Goal: Use online tool/utility

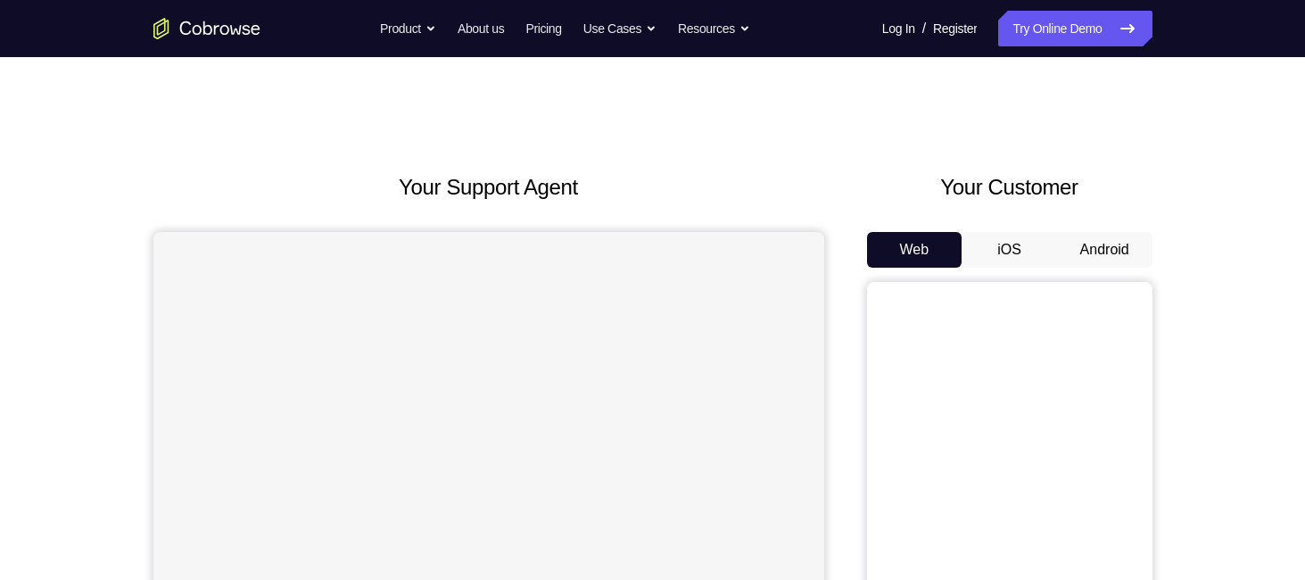
click at [1106, 265] on button "Android" at bounding box center [1104, 250] width 95 height 36
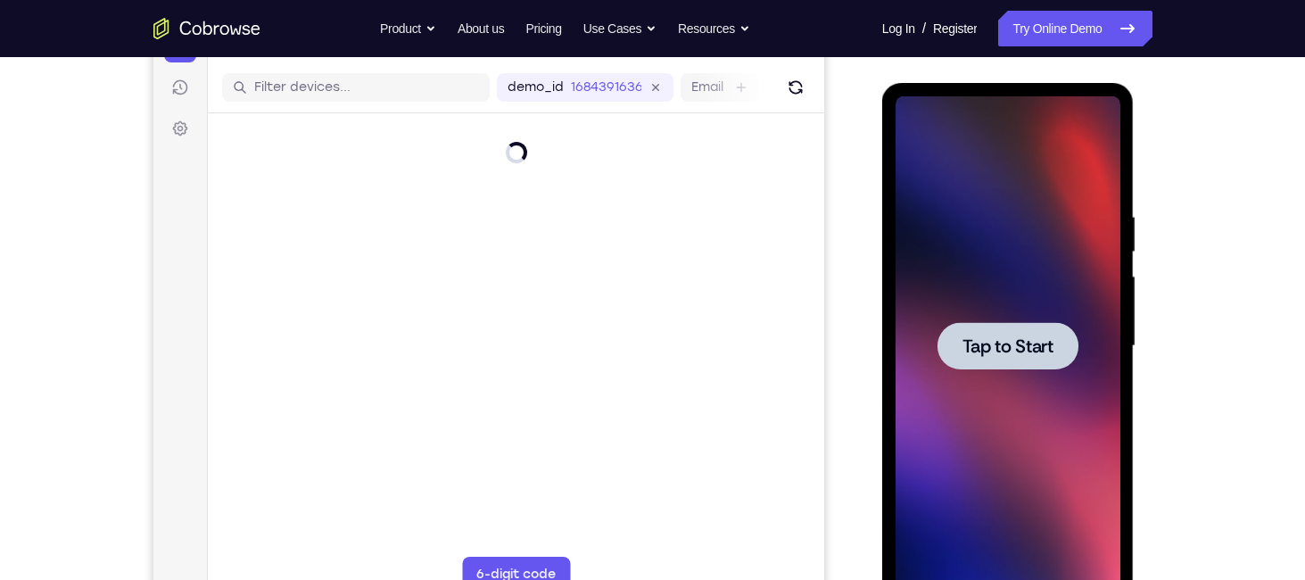
click at [1032, 323] on div at bounding box center [1007, 345] width 141 height 47
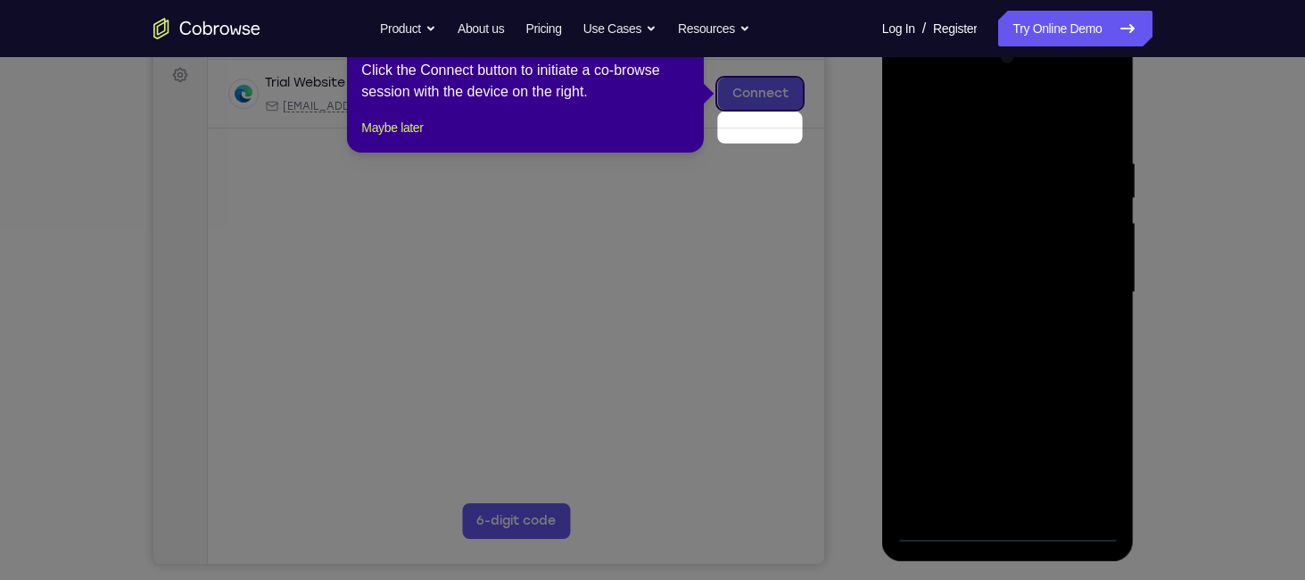
scroll to position [230, 0]
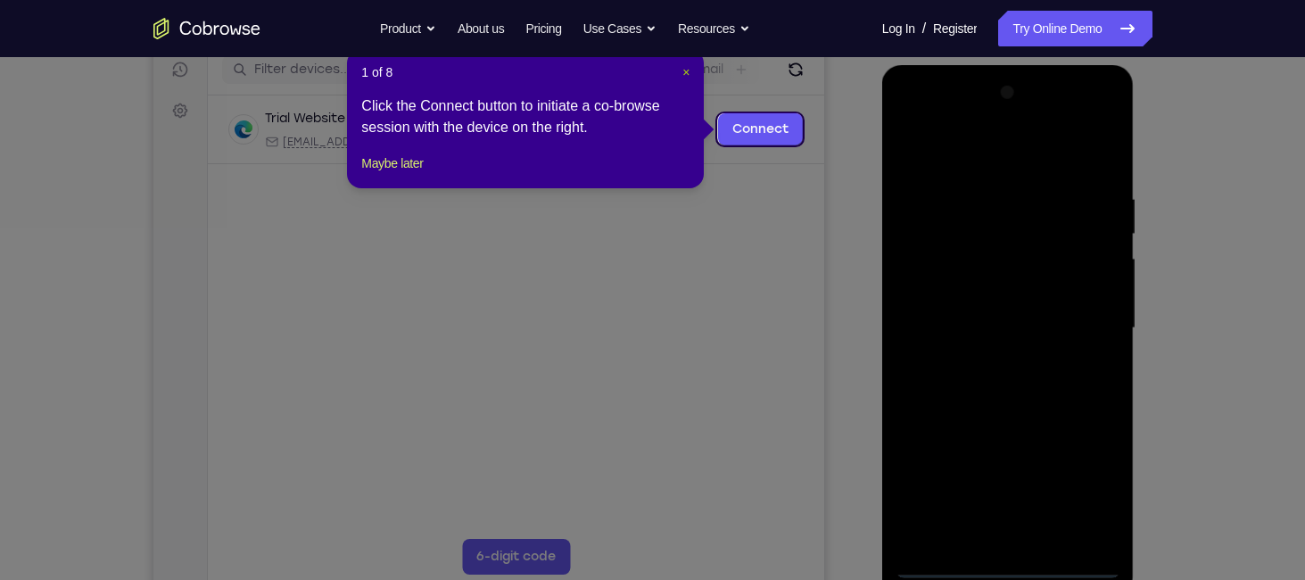
click at [686, 70] on span "×" at bounding box center [685, 72] width 7 height 14
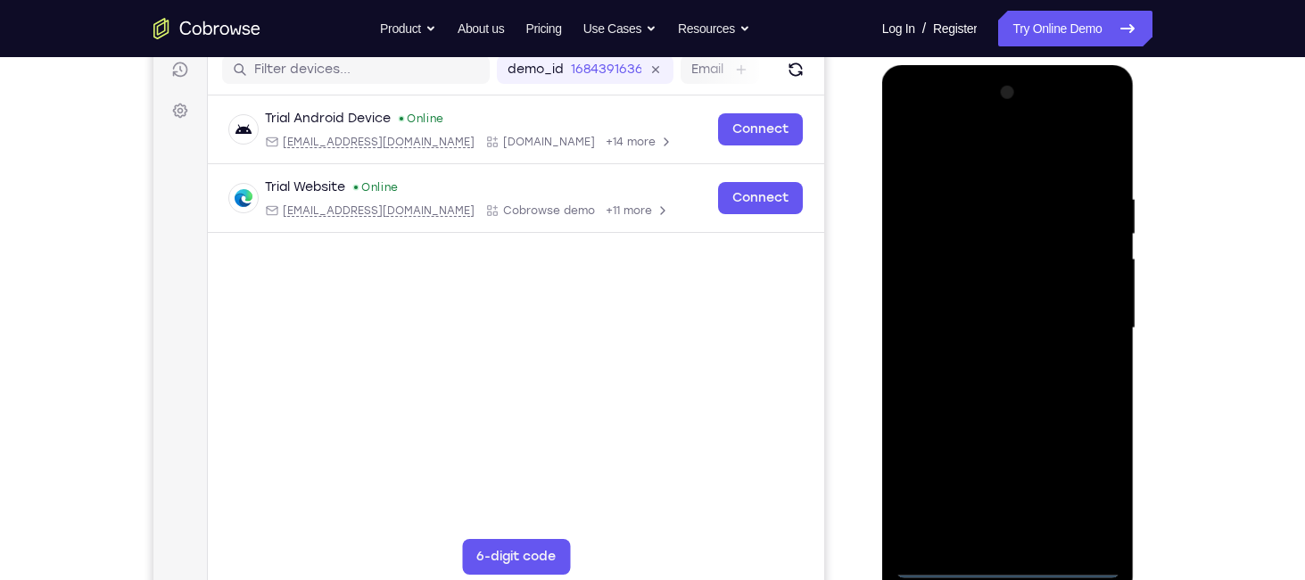
click at [1010, 563] on div at bounding box center [1007, 327] width 225 height 499
click at [1071, 490] on div at bounding box center [1007, 327] width 225 height 499
click at [957, 148] on div at bounding box center [1007, 327] width 225 height 499
click at [1088, 326] on div at bounding box center [1007, 327] width 225 height 499
click at [989, 361] on div at bounding box center [1007, 327] width 225 height 499
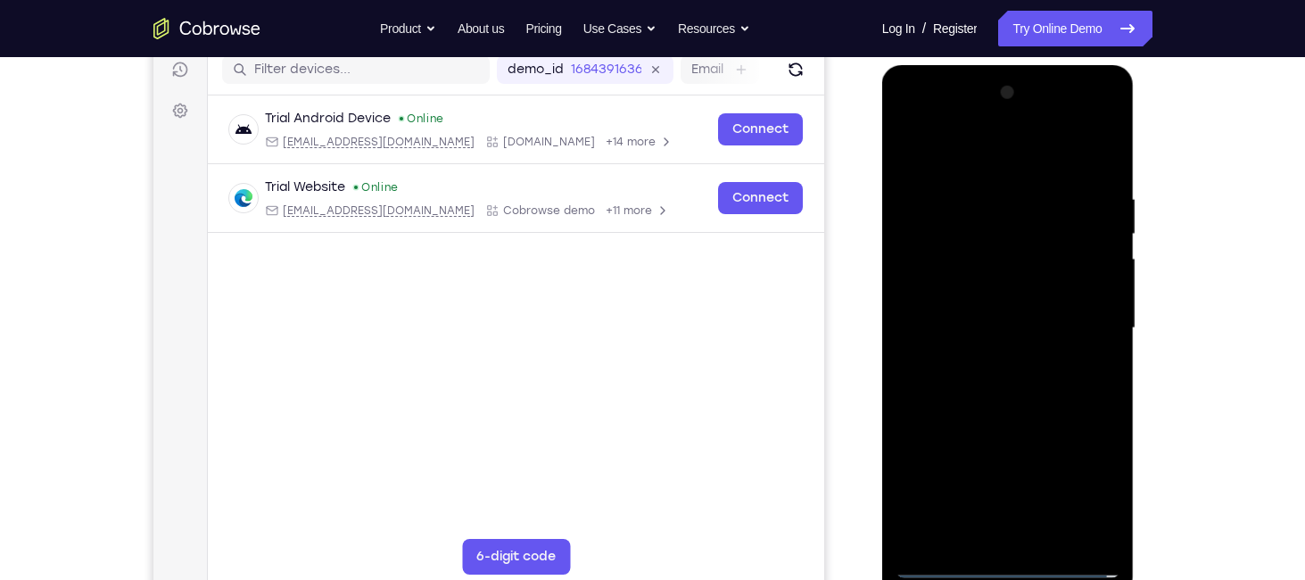
click at [977, 301] on div at bounding box center [1007, 327] width 225 height 499
click at [972, 293] on div at bounding box center [1007, 327] width 225 height 499
click at [977, 325] on div at bounding box center [1007, 327] width 225 height 499
click at [1018, 365] on div at bounding box center [1007, 327] width 225 height 499
click at [1109, 174] on div at bounding box center [1007, 327] width 225 height 499
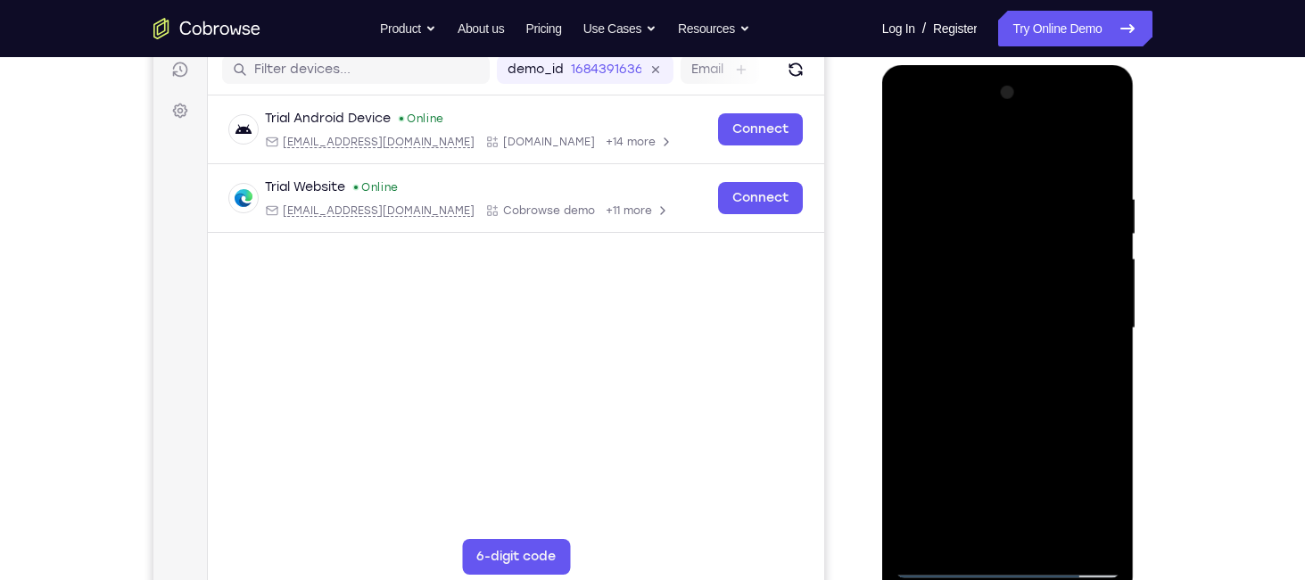
click at [1101, 537] on div at bounding box center [1007, 327] width 225 height 499
click at [1039, 538] on div at bounding box center [1007, 327] width 225 height 499
click at [1010, 399] on div at bounding box center [1007, 327] width 225 height 499
click at [1037, 359] on div at bounding box center [1007, 327] width 225 height 499
click at [964, 379] on div at bounding box center [1007, 327] width 225 height 499
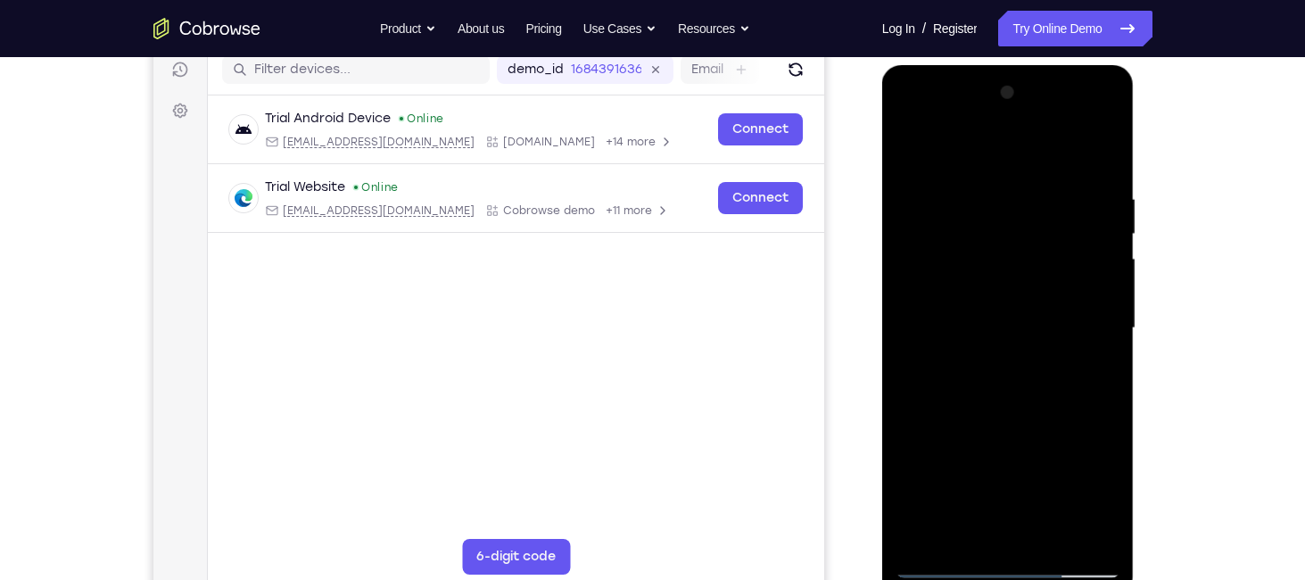
click at [1089, 374] on div at bounding box center [1007, 327] width 225 height 499
click at [907, 153] on div at bounding box center [1007, 327] width 225 height 499
click at [983, 349] on div at bounding box center [1007, 327] width 225 height 499
click at [1093, 373] on div at bounding box center [1007, 327] width 225 height 499
click at [917, 154] on div at bounding box center [1007, 327] width 225 height 499
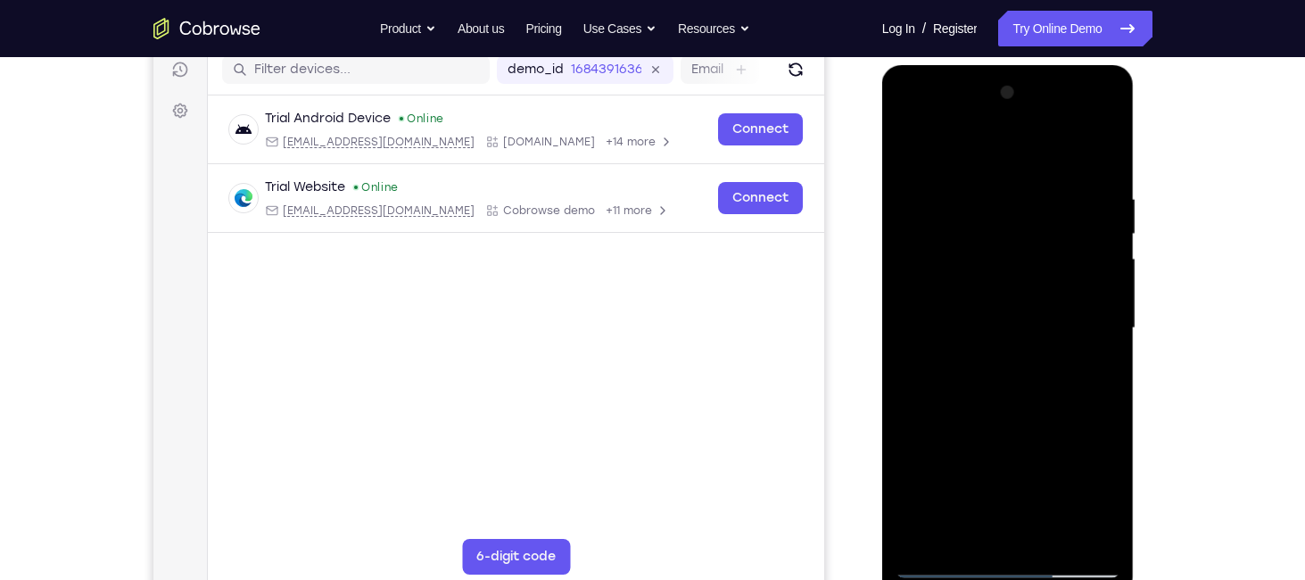
click at [917, 154] on div at bounding box center [1007, 327] width 225 height 499
click at [985, 179] on div at bounding box center [1007, 327] width 225 height 499
click at [1106, 333] on div at bounding box center [1007, 327] width 225 height 499
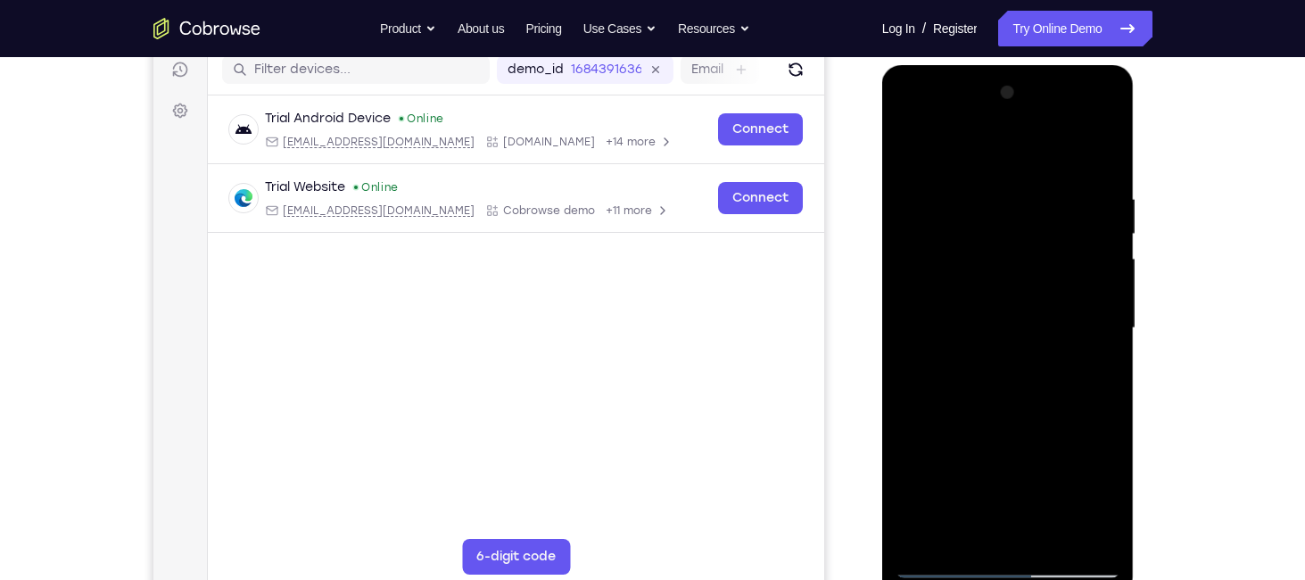
click at [1106, 333] on div at bounding box center [1007, 327] width 225 height 499
click at [908, 326] on div at bounding box center [1007, 327] width 225 height 499
click at [1093, 311] on div at bounding box center [1007, 327] width 225 height 499
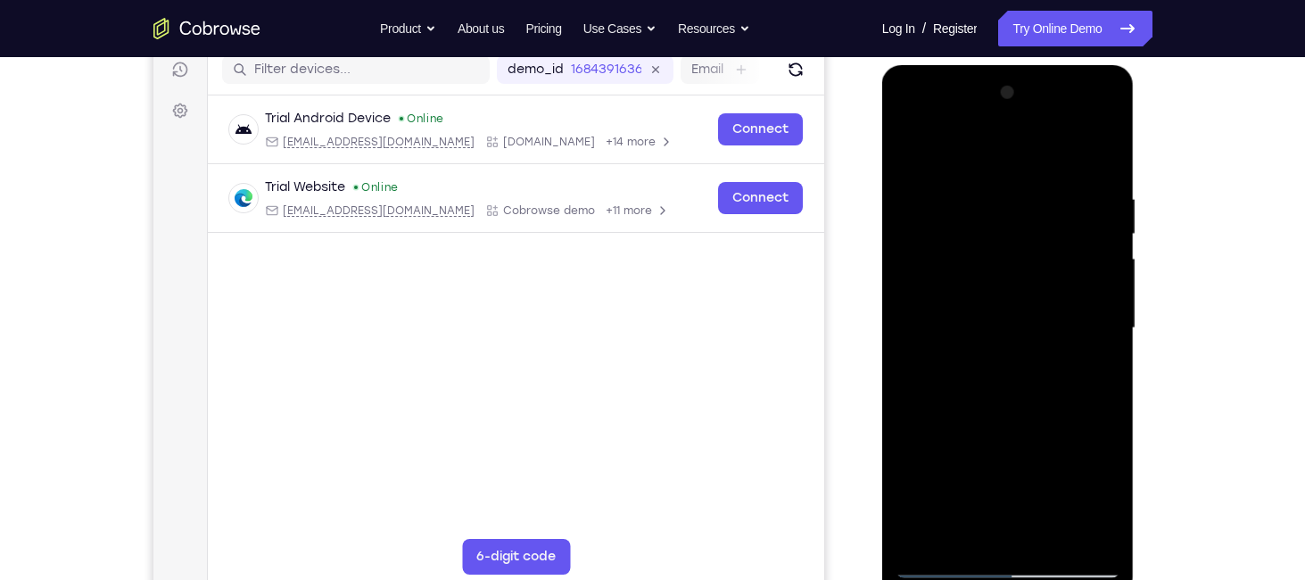
click at [1093, 311] on div at bounding box center [1007, 327] width 225 height 499
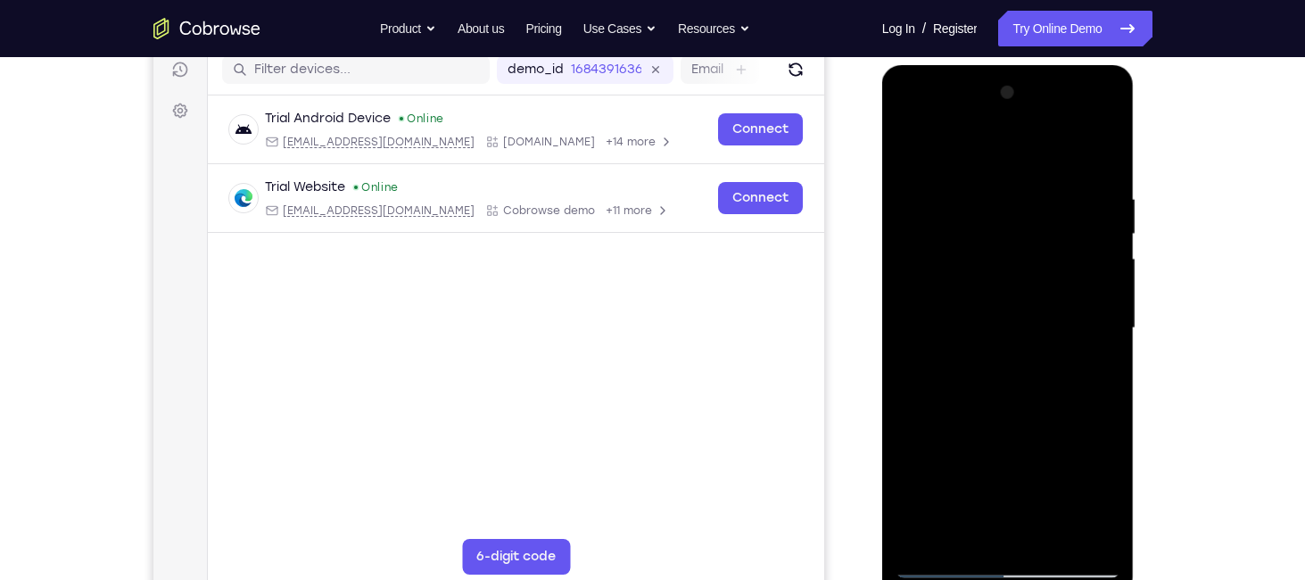
click at [1093, 311] on div at bounding box center [1007, 327] width 225 height 499
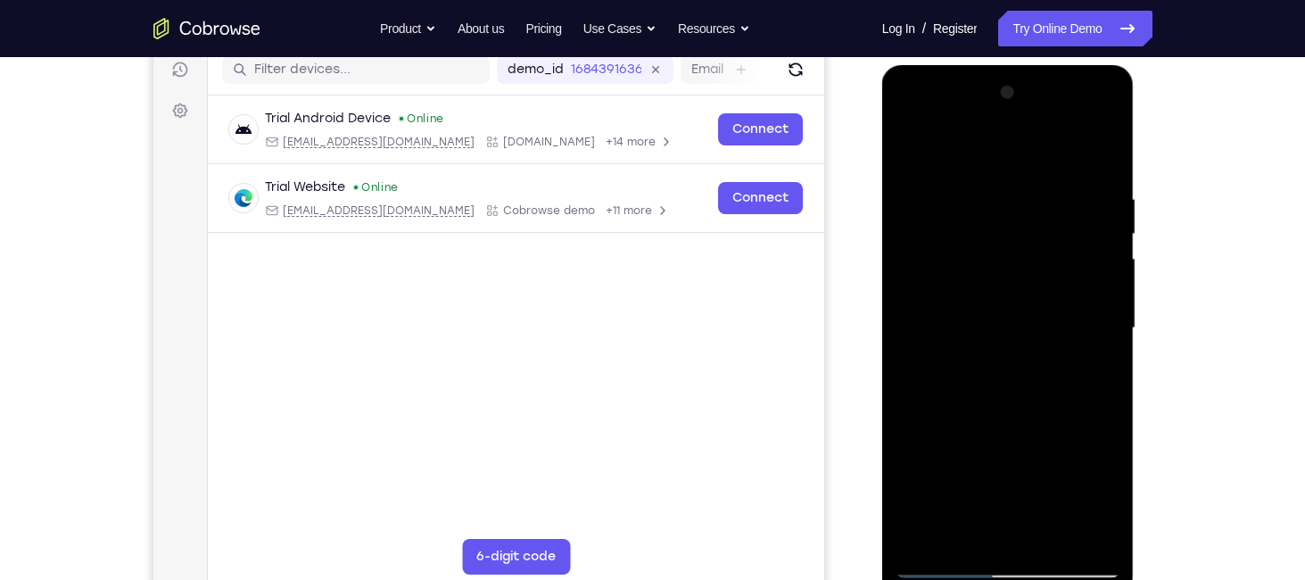
click at [1093, 311] on div at bounding box center [1007, 327] width 225 height 499
click at [1105, 156] on div at bounding box center [1007, 327] width 225 height 499
click at [1052, 545] on div at bounding box center [1007, 327] width 225 height 499
click at [979, 301] on div at bounding box center [1007, 327] width 225 height 499
click at [1100, 377] on div at bounding box center [1007, 327] width 225 height 499
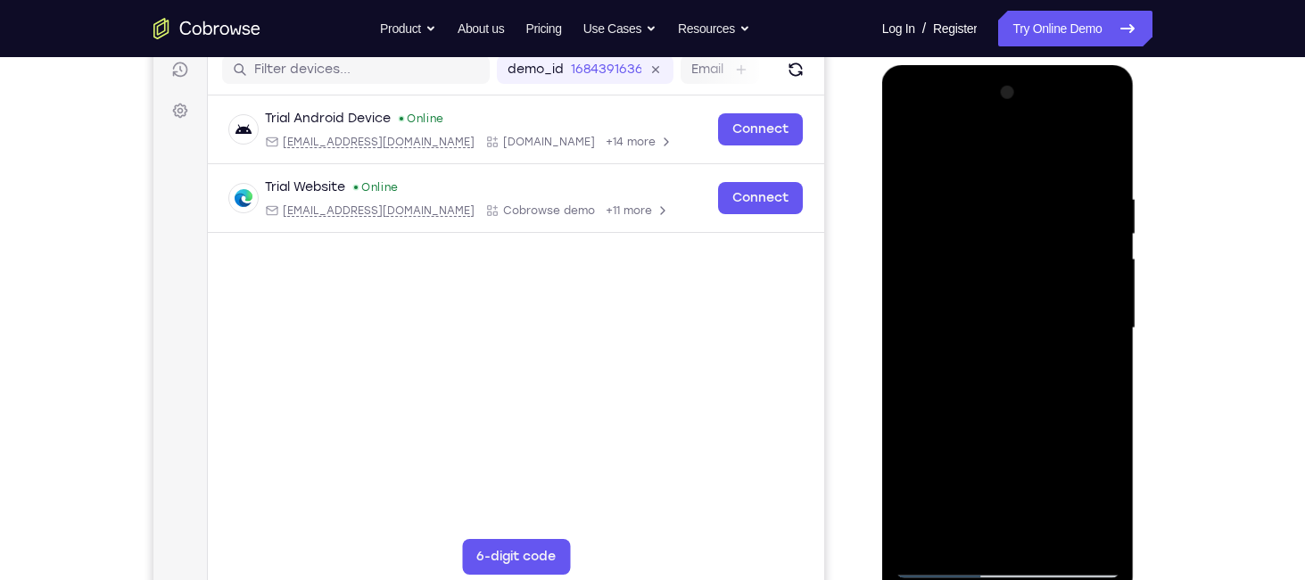
click at [905, 142] on div at bounding box center [1007, 327] width 225 height 499
click at [1025, 345] on div at bounding box center [1007, 327] width 225 height 499
click at [908, 143] on div at bounding box center [1007, 327] width 225 height 499
drag, startPoint x: 944, startPoint y: 496, endPoint x: 968, endPoint y: 313, distance: 184.5
drag, startPoint x: 87, startPoint y: 248, endPoint x: 1187, endPoint y: 401, distance: 1111.1
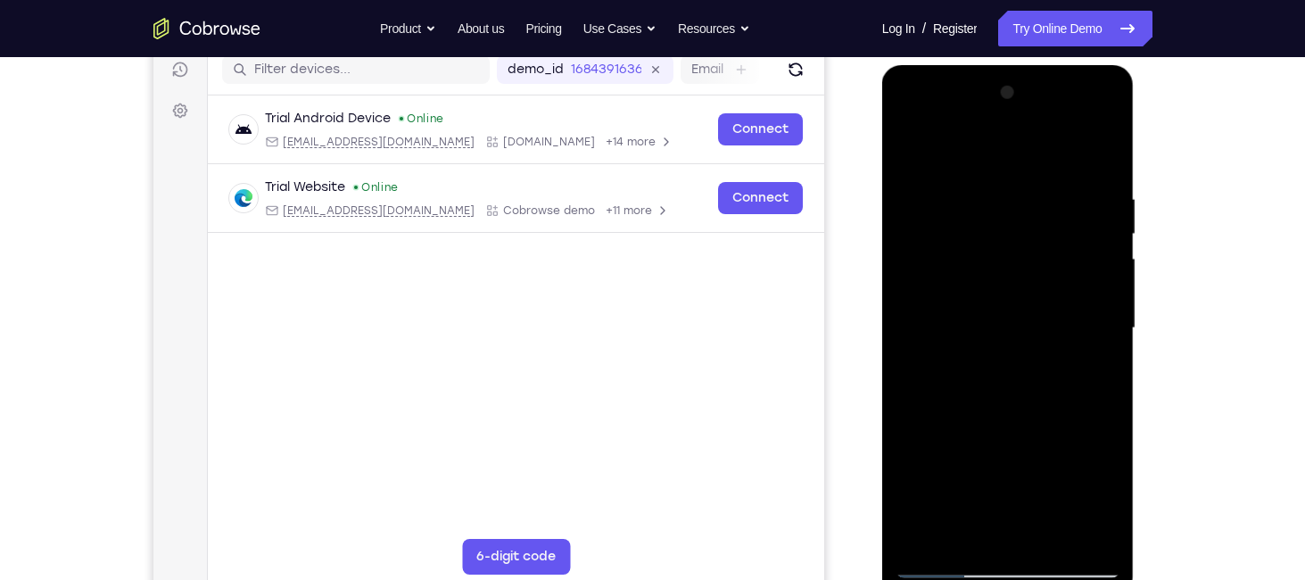
click at [1187, 401] on div "Your Support Agent Your Customer Web iOS Android Next Steps We’d be happy to gi…" at bounding box center [652, 415] width 1141 height 1176
drag, startPoint x: 1016, startPoint y: 332, endPoint x: 1004, endPoint y: 552, distance: 220.6
click at [1004, 552] on div at bounding box center [1007, 327] width 225 height 499
click at [916, 150] on div at bounding box center [1007, 327] width 225 height 499
drag, startPoint x: 974, startPoint y: 427, endPoint x: 996, endPoint y: 274, distance: 155.0
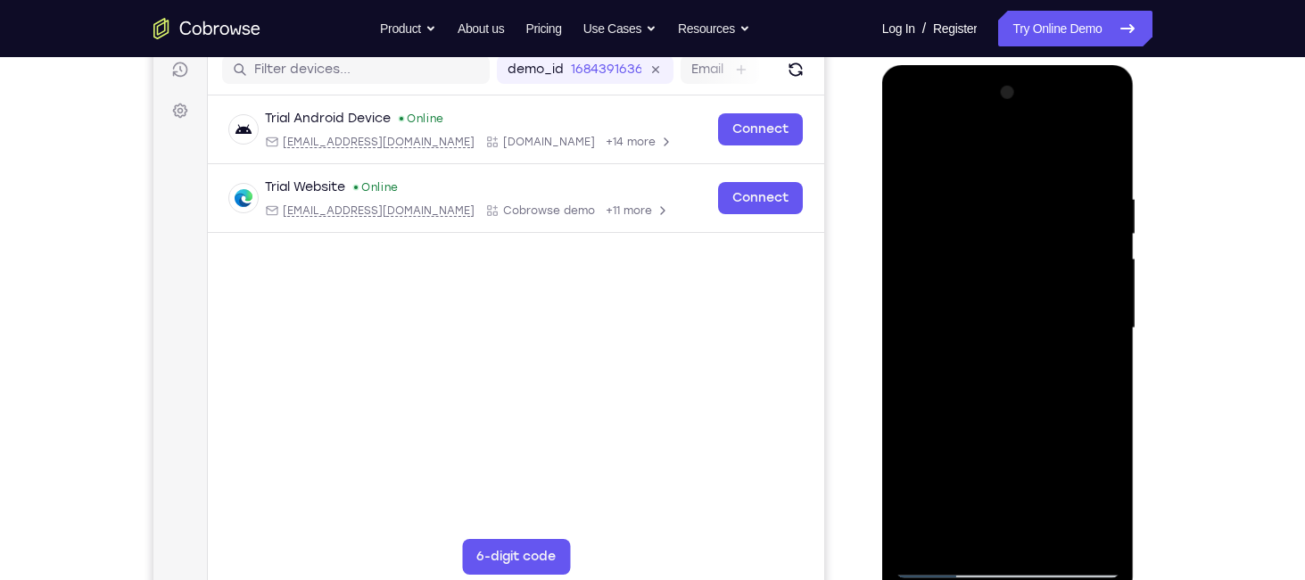
click at [996, 274] on div at bounding box center [1007, 327] width 225 height 499
drag, startPoint x: 1007, startPoint y: 337, endPoint x: 1001, endPoint y: 214, distance: 123.2
click at [1001, 214] on div at bounding box center [1007, 327] width 225 height 499
drag, startPoint x: 1034, startPoint y: 396, endPoint x: 1004, endPoint y: 229, distance: 169.3
click at [1004, 229] on div at bounding box center [1007, 327] width 225 height 499
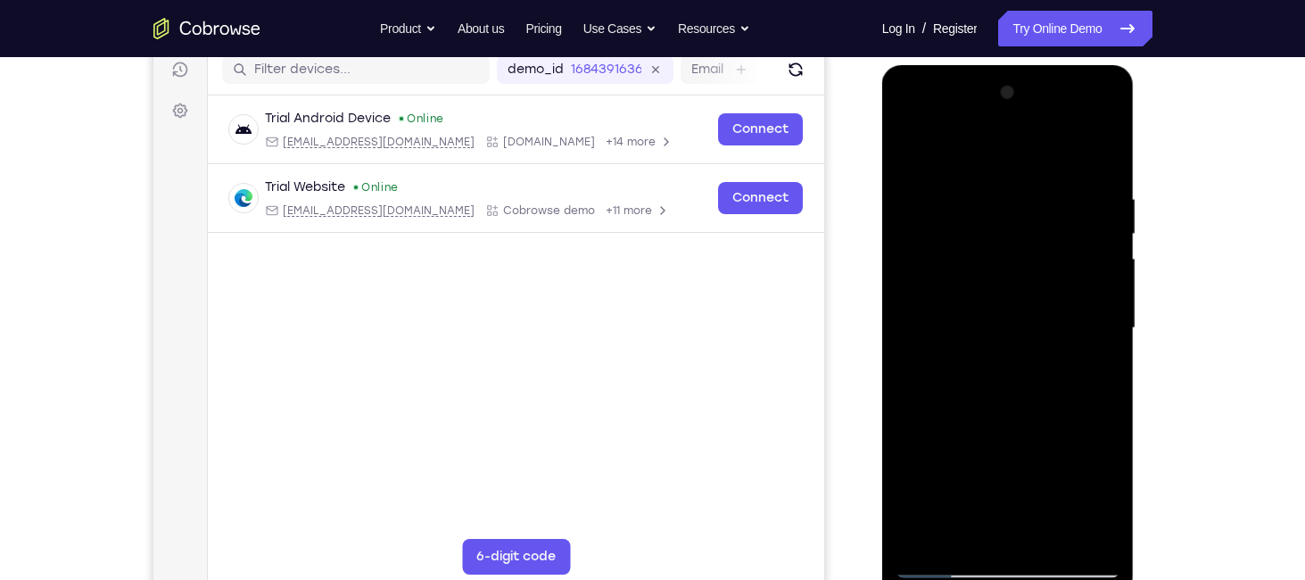
click at [946, 406] on div at bounding box center [1007, 327] width 225 height 499
drag, startPoint x: 1021, startPoint y: 461, endPoint x: 1024, endPoint y: 276, distance: 184.6
click at [1024, 276] on div at bounding box center [1007, 327] width 225 height 499
drag, startPoint x: 1044, startPoint y: 391, endPoint x: 1043, endPoint y: 213, distance: 178.4
click at [1043, 213] on div at bounding box center [1007, 327] width 225 height 499
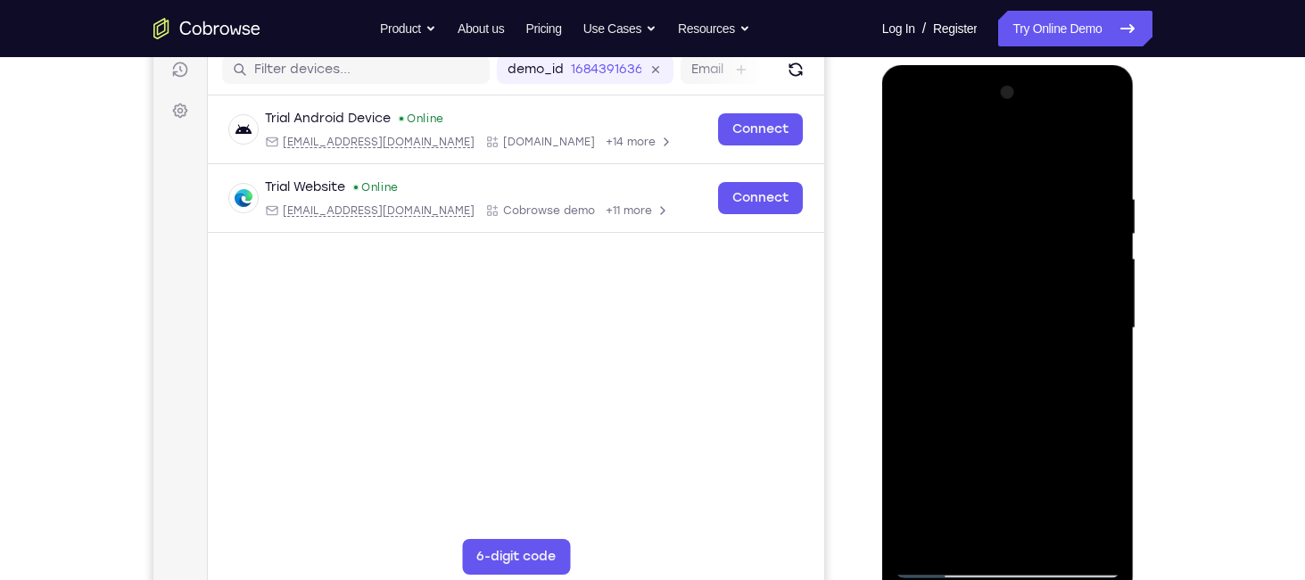
drag, startPoint x: 1071, startPoint y: 470, endPoint x: 1071, endPoint y: 295, distance: 174.8
click at [1071, 295] on div at bounding box center [1007, 327] width 225 height 499
drag, startPoint x: 1059, startPoint y: 416, endPoint x: 1052, endPoint y: 318, distance: 97.4
click at [1052, 318] on div at bounding box center [1007, 327] width 225 height 499
click at [1044, 537] on div at bounding box center [1007, 327] width 225 height 499
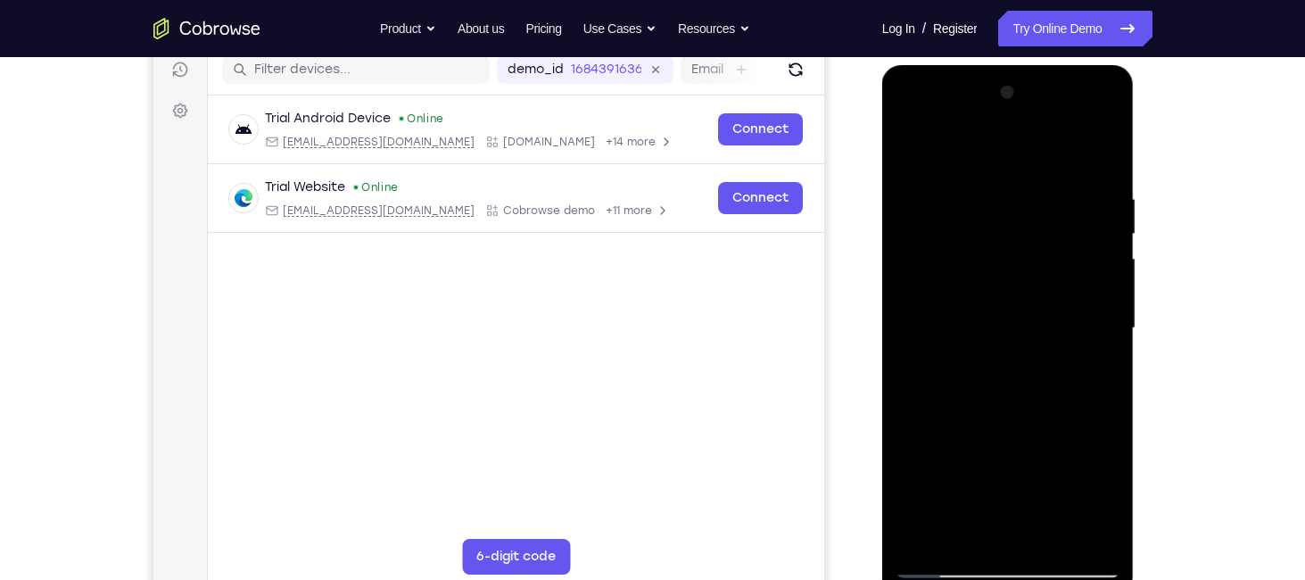
click at [918, 142] on div at bounding box center [1007, 327] width 225 height 499
drag, startPoint x: 985, startPoint y: 452, endPoint x: 980, endPoint y: 221, distance: 231.0
click at [980, 221] on div at bounding box center [1007, 327] width 225 height 499
drag, startPoint x: 978, startPoint y: 479, endPoint x: 992, endPoint y: 272, distance: 207.3
click at [992, 272] on div at bounding box center [1007, 327] width 225 height 499
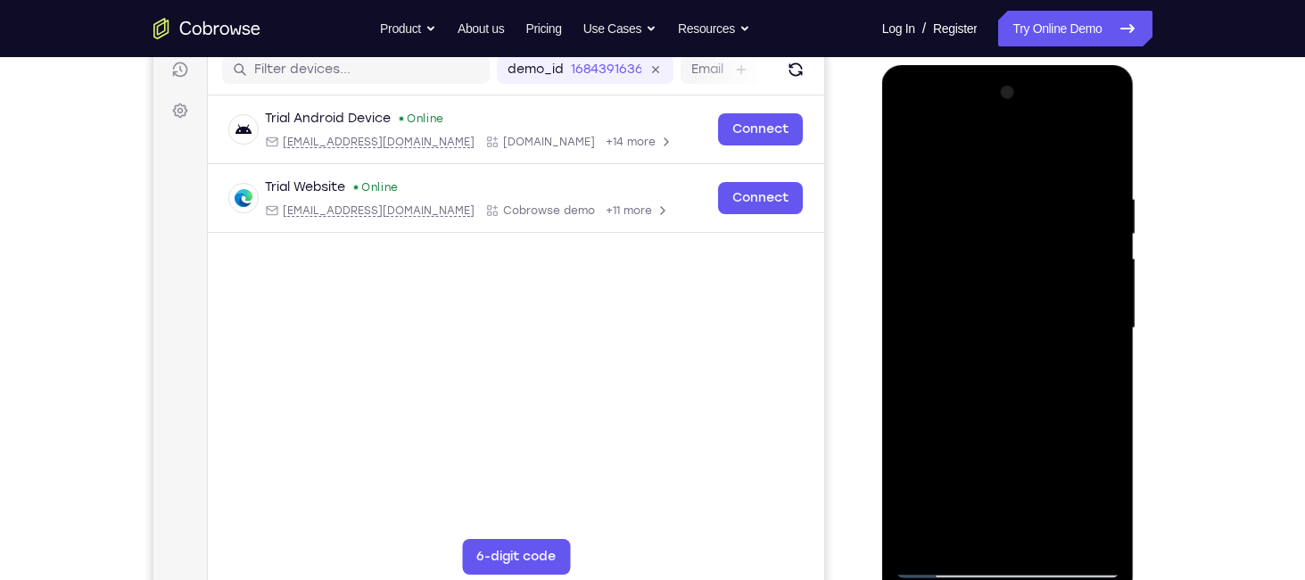
drag, startPoint x: 992, startPoint y: 425, endPoint x: 1003, endPoint y: 222, distance: 203.7
click at [1003, 222] on div at bounding box center [1007, 327] width 225 height 499
drag, startPoint x: 996, startPoint y: 413, endPoint x: 1007, endPoint y: 166, distance: 247.3
click at [1007, 166] on div at bounding box center [1007, 327] width 225 height 499
drag, startPoint x: 1035, startPoint y: 258, endPoint x: 1042, endPoint y: 398, distance: 140.2
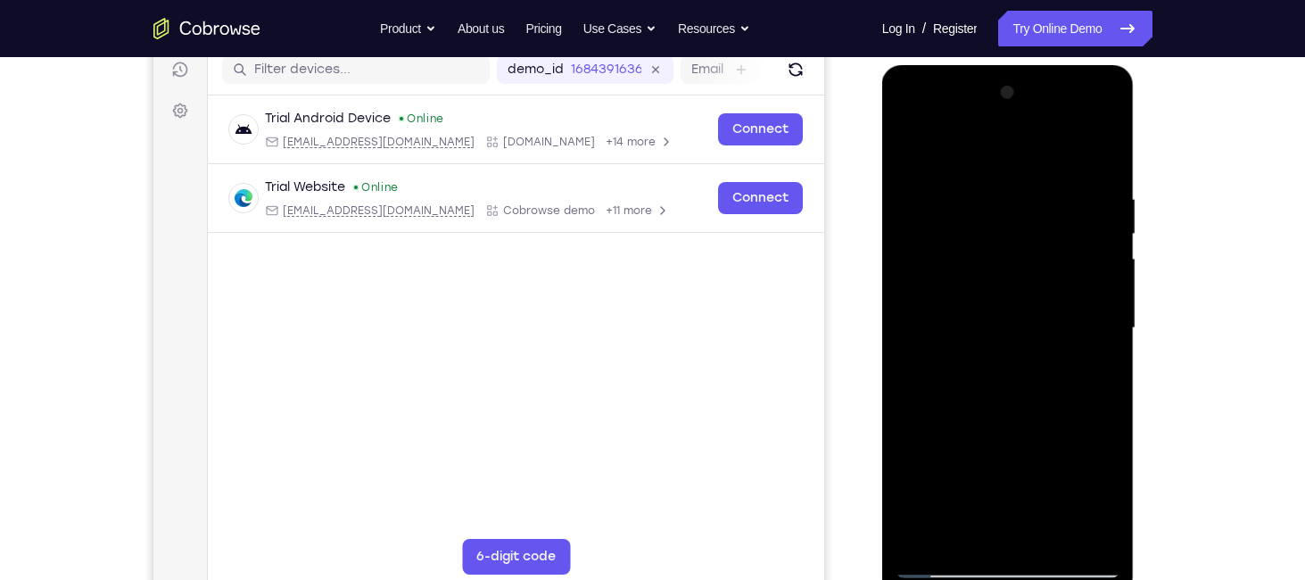
click at [1042, 398] on div at bounding box center [1007, 327] width 225 height 499
drag, startPoint x: 1030, startPoint y: 223, endPoint x: 1018, endPoint y: 403, distance: 180.6
click at [1018, 403] on div at bounding box center [1007, 327] width 225 height 499
drag, startPoint x: 1047, startPoint y: 293, endPoint x: 1035, endPoint y: 431, distance: 138.7
click at [1035, 431] on div at bounding box center [1007, 327] width 225 height 499
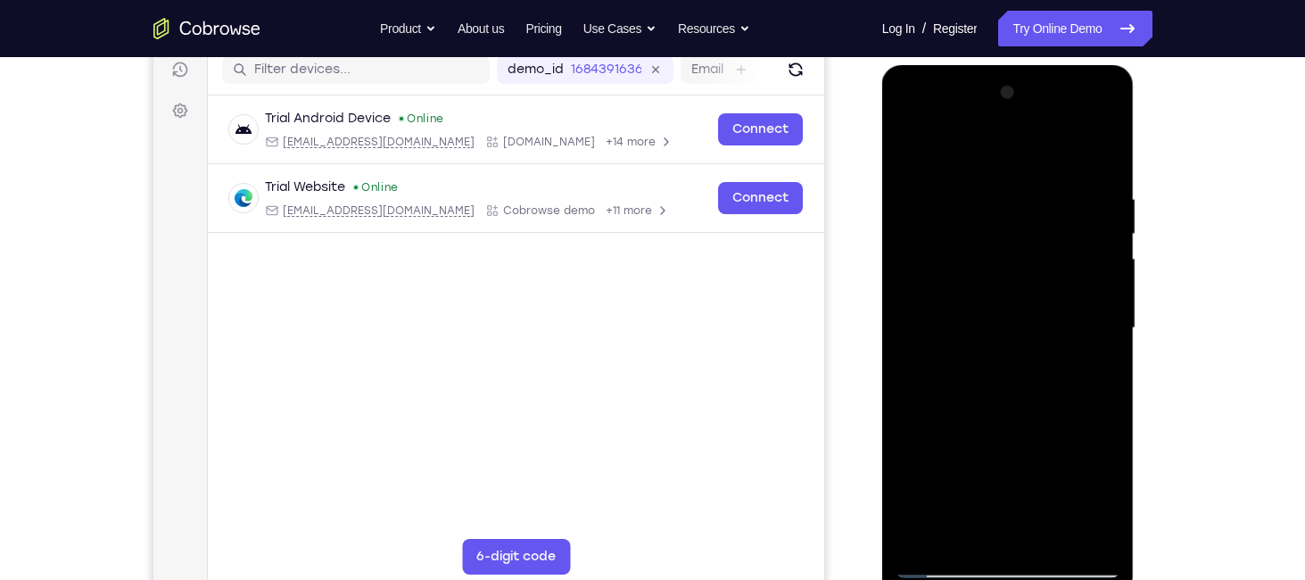
drag, startPoint x: 1024, startPoint y: 343, endPoint x: 1028, endPoint y: 493, distance: 149.9
click at [1028, 493] on div at bounding box center [1007, 327] width 225 height 499
drag, startPoint x: 1034, startPoint y: 324, endPoint x: 1016, endPoint y: 470, distance: 147.4
click at [1016, 470] on div at bounding box center [1007, 327] width 225 height 499
drag, startPoint x: 1028, startPoint y: 263, endPoint x: 1003, endPoint y: 422, distance: 160.7
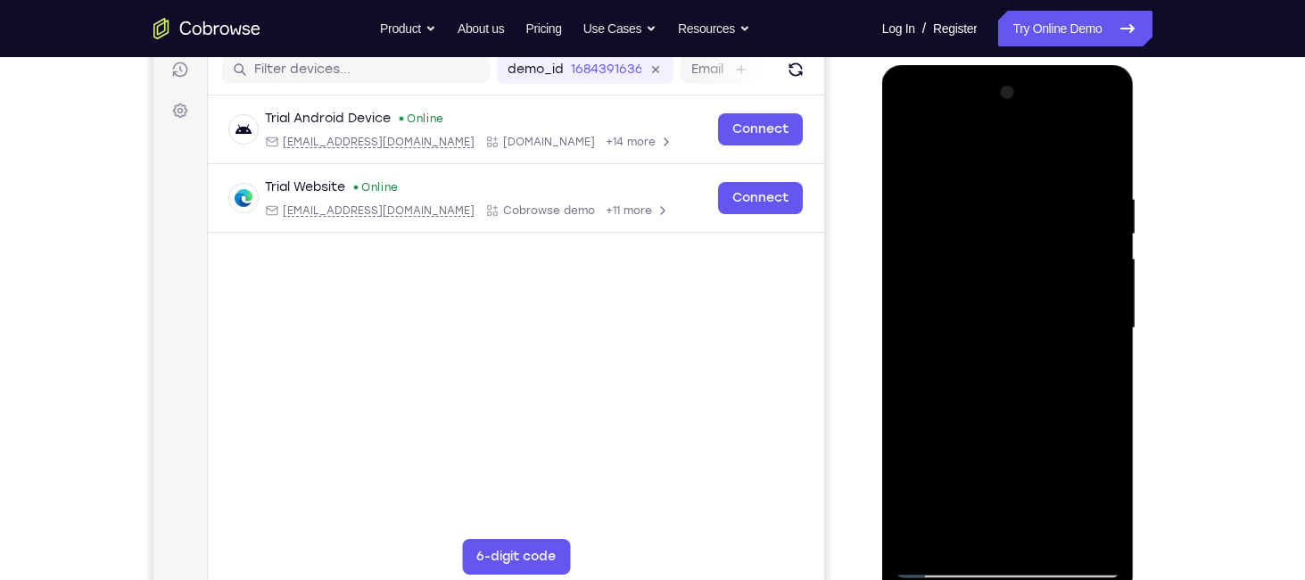
click at [1003, 422] on div at bounding box center [1007, 327] width 225 height 499
click at [1114, 330] on div at bounding box center [1007, 327] width 225 height 499
drag, startPoint x: 1002, startPoint y: 430, endPoint x: 985, endPoint y: 324, distance: 107.6
click at [985, 324] on div at bounding box center [1007, 327] width 225 height 499
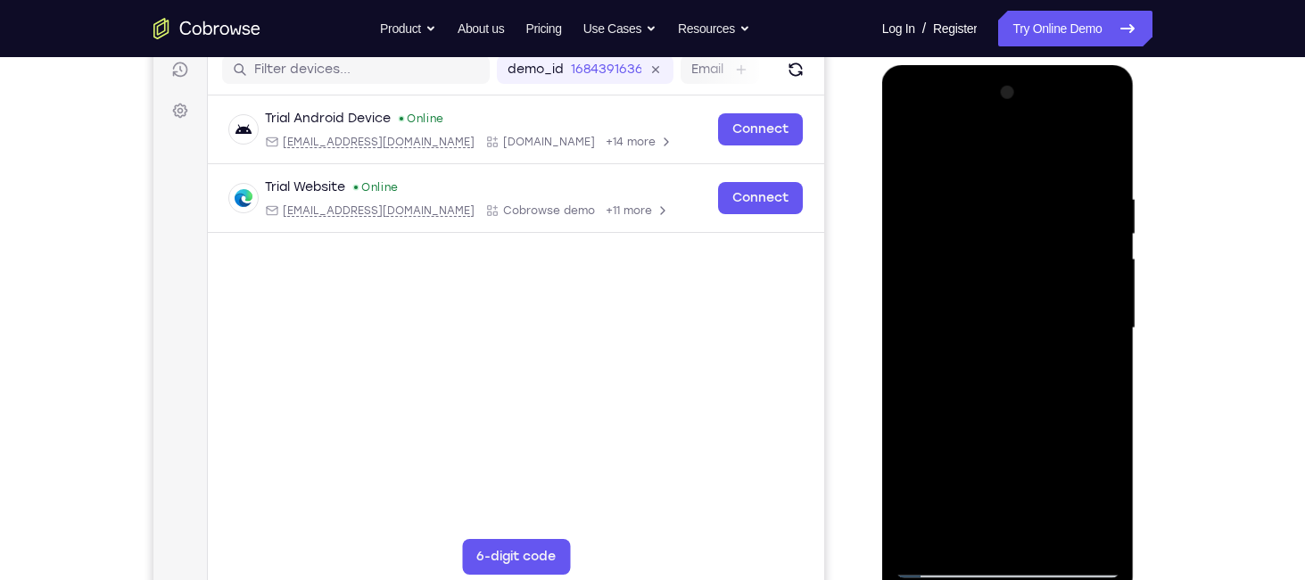
drag, startPoint x: 1003, startPoint y: 441, endPoint x: 1002, endPoint y: 211, distance: 230.1
click at [1002, 211] on div at bounding box center [1007, 327] width 225 height 499
click at [1052, 541] on div at bounding box center [1007, 327] width 225 height 499
click at [918, 142] on div at bounding box center [1007, 327] width 225 height 499
click at [928, 540] on div at bounding box center [1007, 327] width 225 height 499
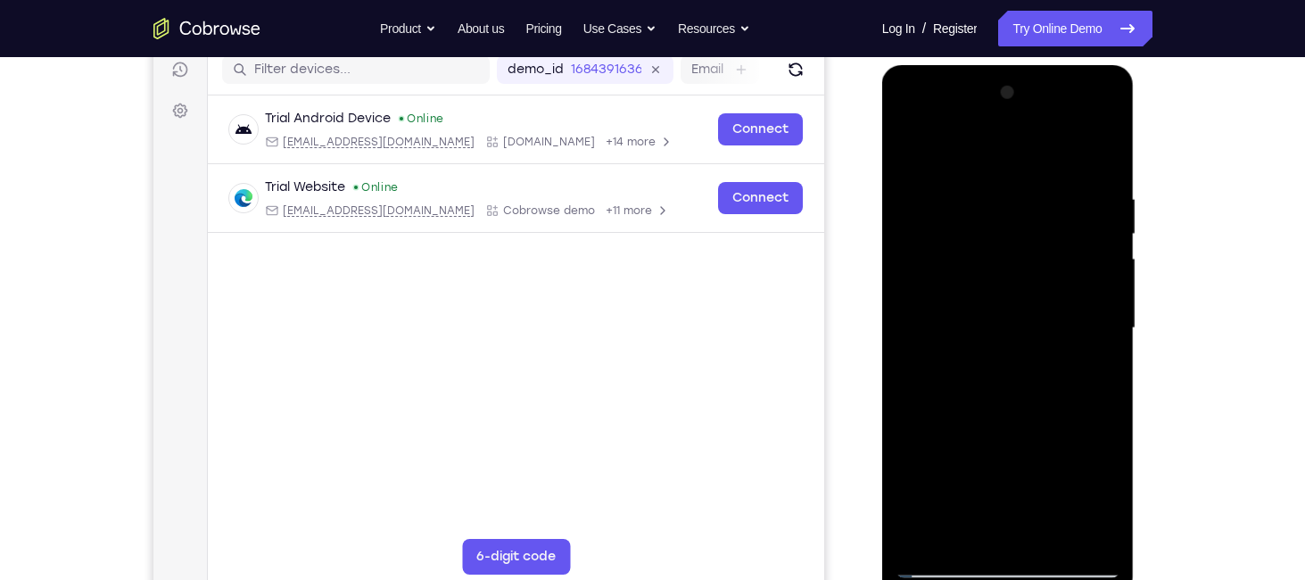
click at [979, 190] on div at bounding box center [1007, 327] width 225 height 499
click at [1103, 156] on div at bounding box center [1007, 327] width 225 height 499
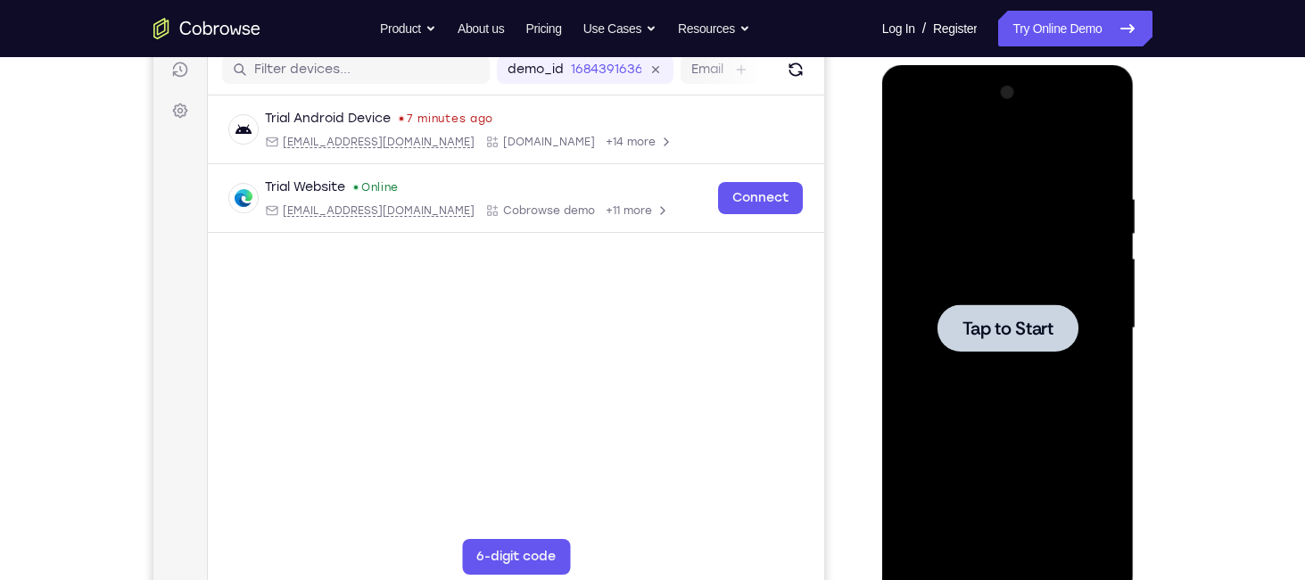
click at [1014, 329] on span "Tap to Start" at bounding box center [1007, 328] width 91 height 18
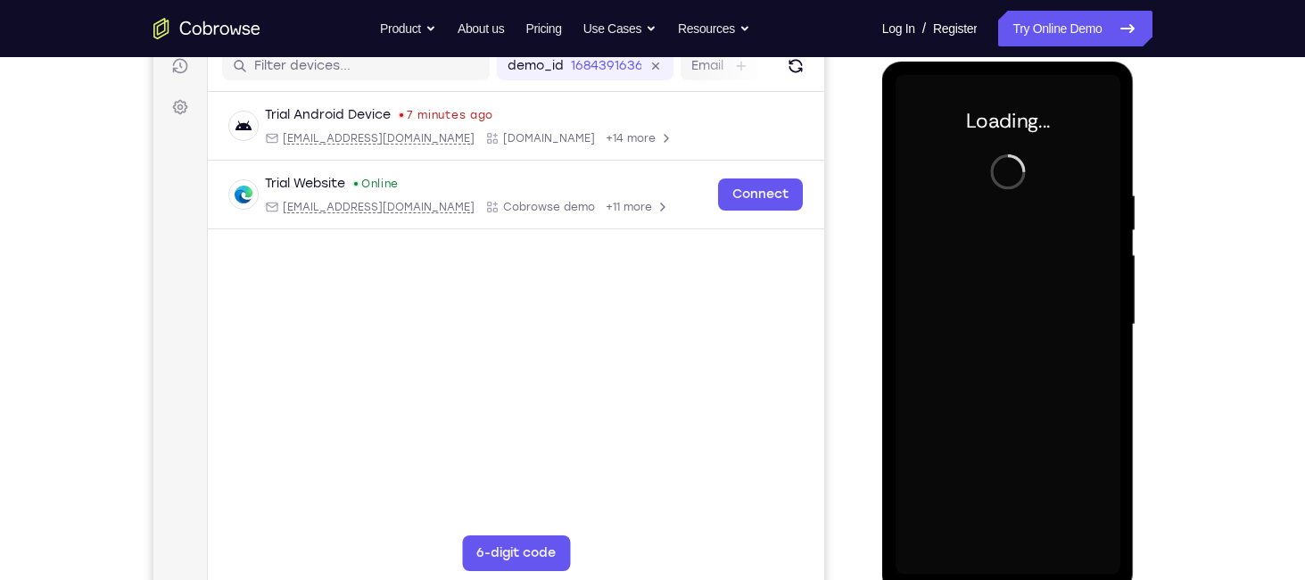
scroll to position [235, 0]
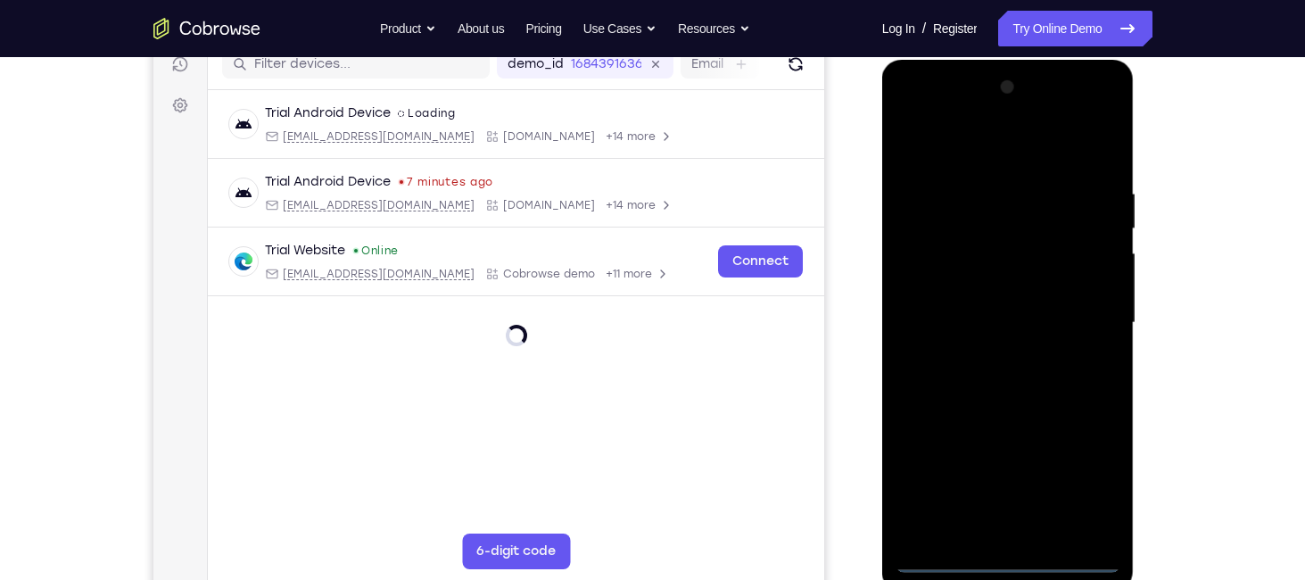
click at [1007, 559] on div at bounding box center [1007, 322] width 225 height 499
click at [1072, 491] on div at bounding box center [1007, 322] width 225 height 499
click at [985, 147] on div at bounding box center [1007, 322] width 225 height 499
click at [1083, 320] on div at bounding box center [1007, 322] width 225 height 499
click at [987, 353] on div at bounding box center [1007, 322] width 225 height 499
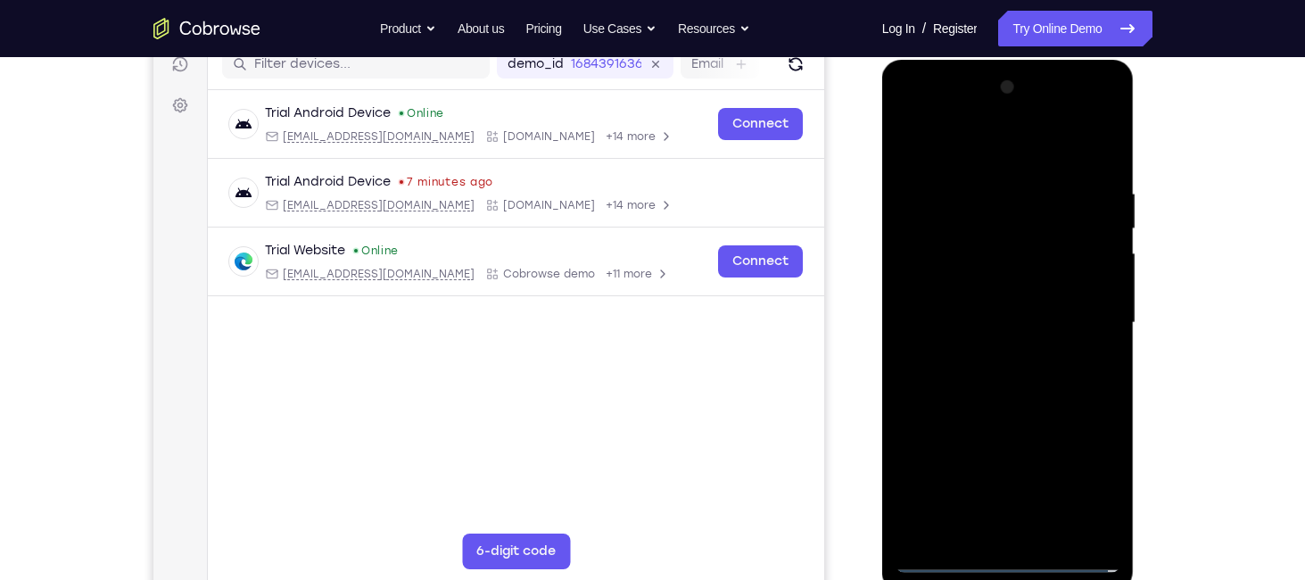
click at [986, 294] on div at bounding box center [1007, 322] width 225 height 499
click at [989, 284] on div at bounding box center [1007, 322] width 225 height 499
click at [983, 336] on div at bounding box center [1007, 322] width 225 height 499
click at [986, 330] on div at bounding box center [1007, 322] width 225 height 499
click at [960, 168] on div at bounding box center [1007, 322] width 225 height 499
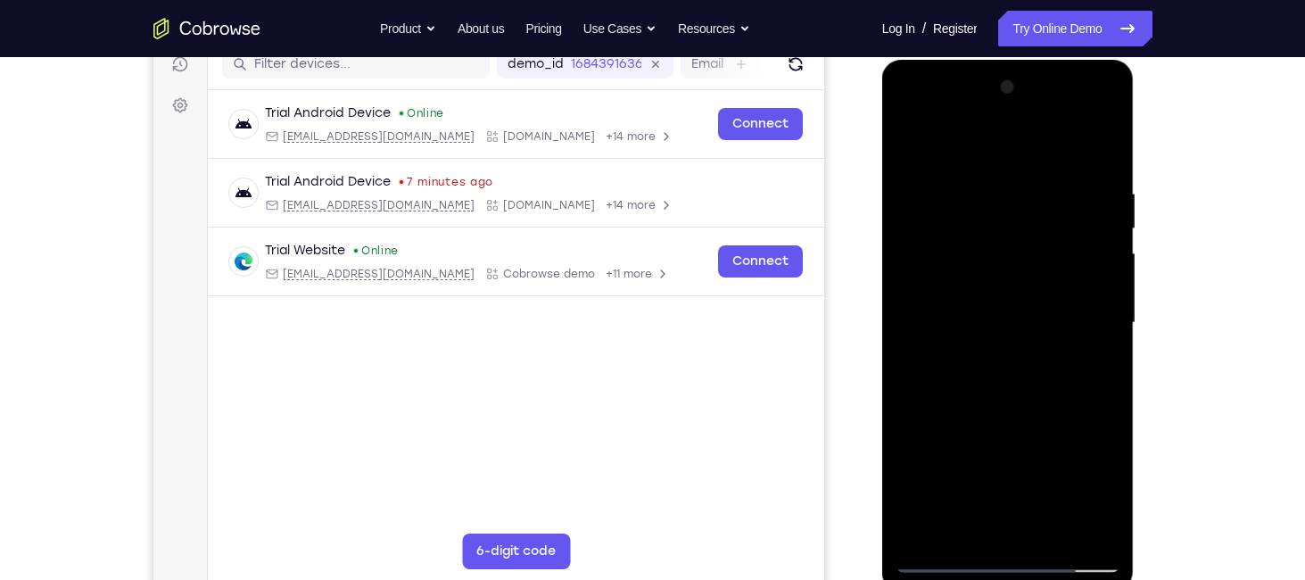
click at [1083, 142] on div at bounding box center [1007, 322] width 225 height 499
click at [1107, 169] on div at bounding box center [1007, 322] width 225 height 499
click at [978, 192] on div at bounding box center [1007, 322] width 225 height 499
click at [1101, 147] on div at bounding box center [1007, 322] width 225 height 499
click at [1053, 533] on div at bounding box center [1007, 322] width 225 height 499
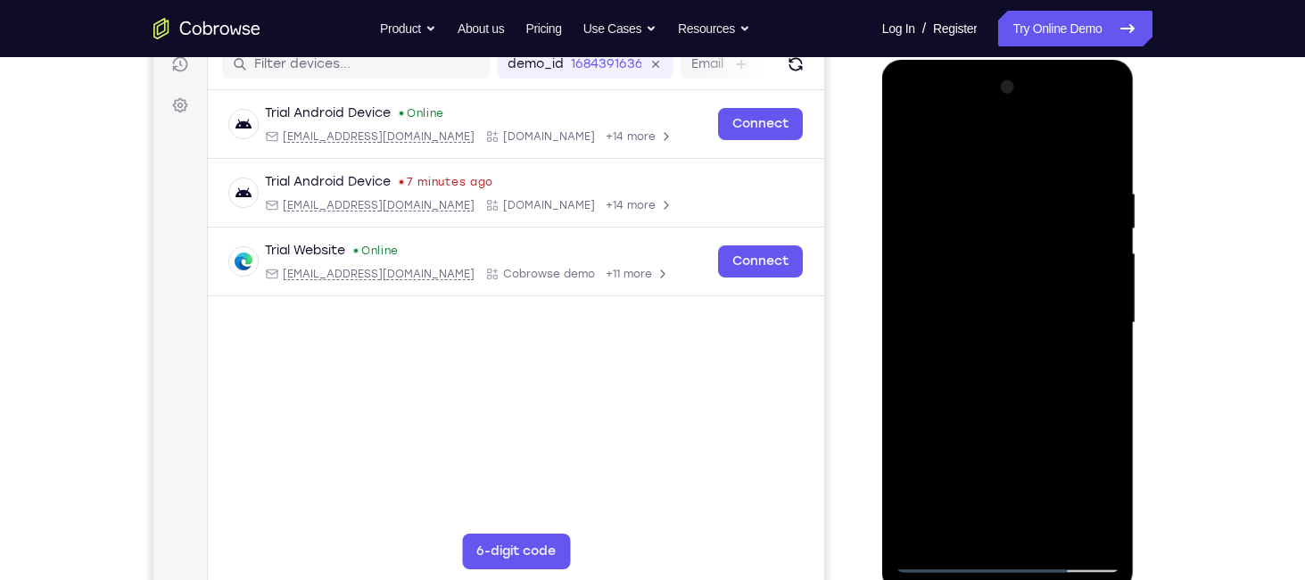
click at [1020, 421] on div at bounding box center [1007, 322] width 225 height 499
click at [988, 304] on div at bounding box center [1007, 322] width 225 height 499
click at [1096, 369] on div at bounding box center [1007, 322] width 225 height 499
click at [1095, 365] on div at bounding box center [1007, 322] width 225 height 499
click at [910, 146] on div at bounding box center [1007, 322] width 225 height 499
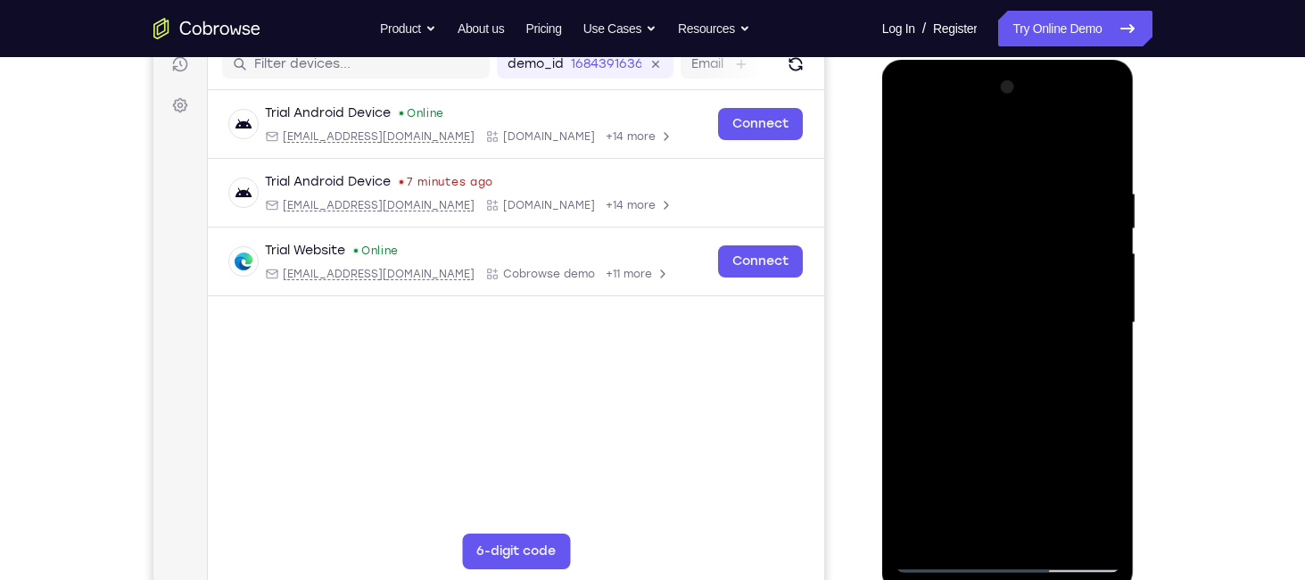
click at [910, 146] on div at bounding box center [1007, 322] width 225 height 499
click at [972, 529] on div at bounding box center [1007, 322] width 225 height 499
click at [918, 213] on div at bounding box center [1007, 322] width 225 height 499
click at [914, 140] on div at bounding box center [1007, 322] width 225 height 499
drag, startPoint x: 1014, startPoint y: 427, endPoint x: 1039, endPoint y: 276, distance: 153.6
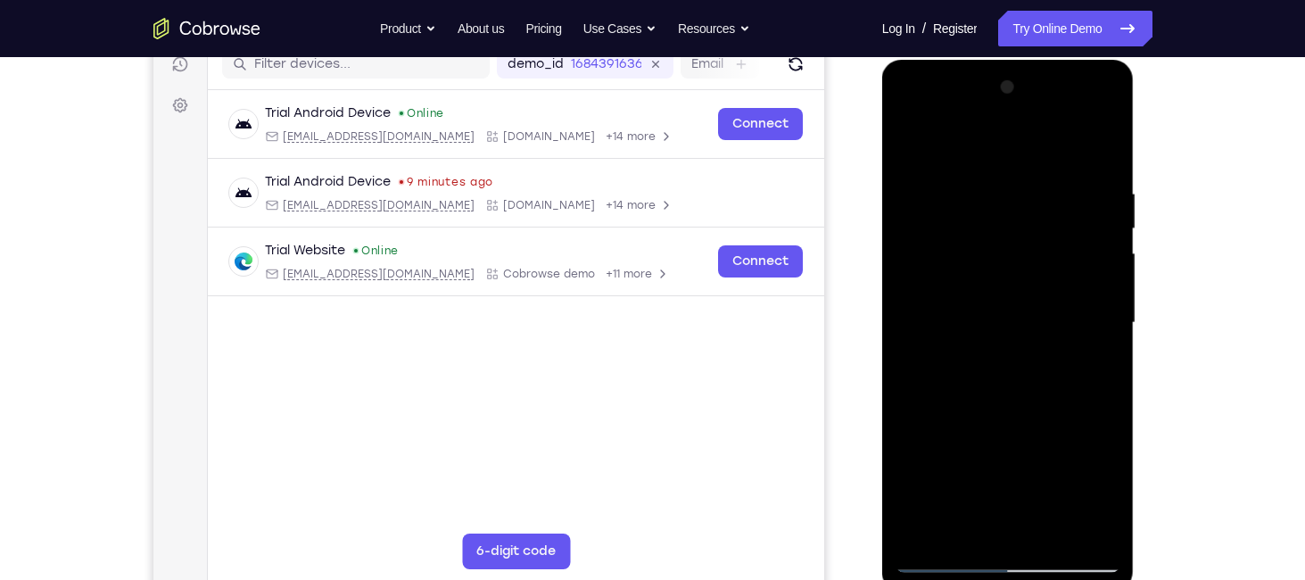
click at [1039, 276] on div at bounding box center [1007, 322] width 225 height 499
click at [922, 532] on div at bounding box center [1007, 322] width 225 height 499
click at [1050, 538] on div at bounding box center [1007, 322] width 225 height 499
